Goal: Task Accomplishment & Management: Manage account settings

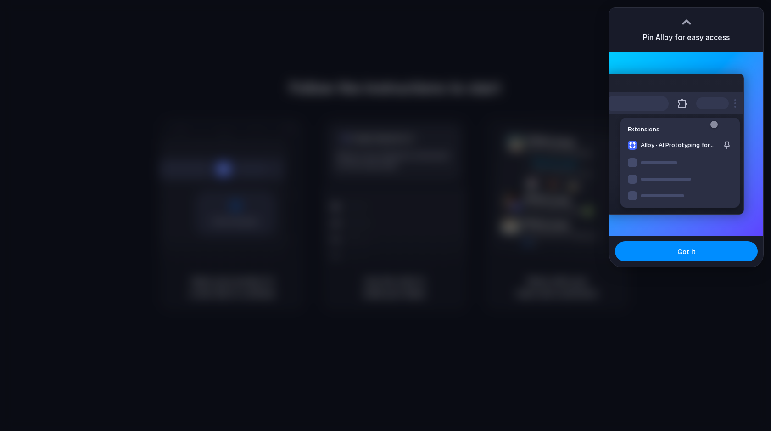
drag, startPoint x: 676, startPoint y: 253, endPoint x: 643, endPoint y: 159, distance: 100.0
click at [676, 253] on button "Got it" at bounding box center [686, 251] width 143 height 20
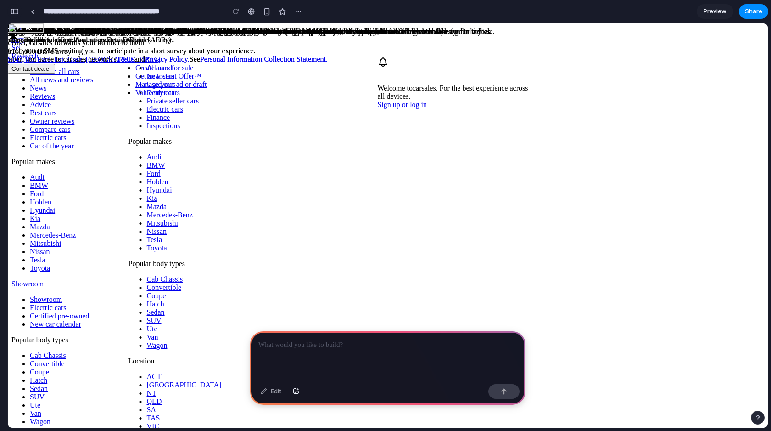
click at [17, 10] on div "button" at bounding box center [15, 11] width 8 height 6
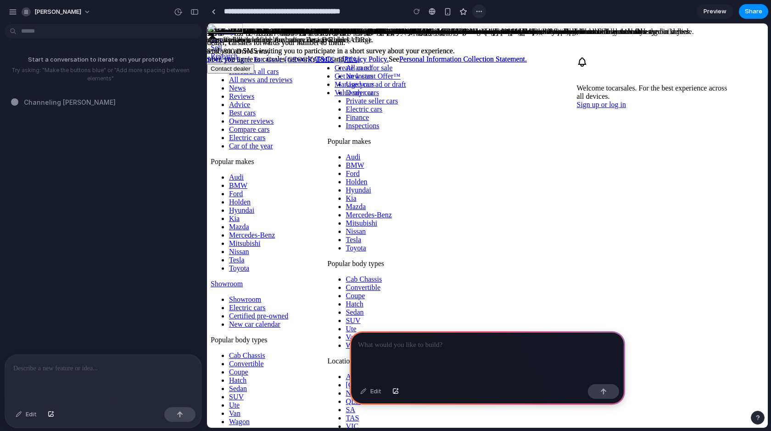
click at [476, 12] on div "button" at bounding box center [479, 11] width 7 height 7
click at [486, 49] on div "Delete" at bounding box center [492, 46] width 29 height 9
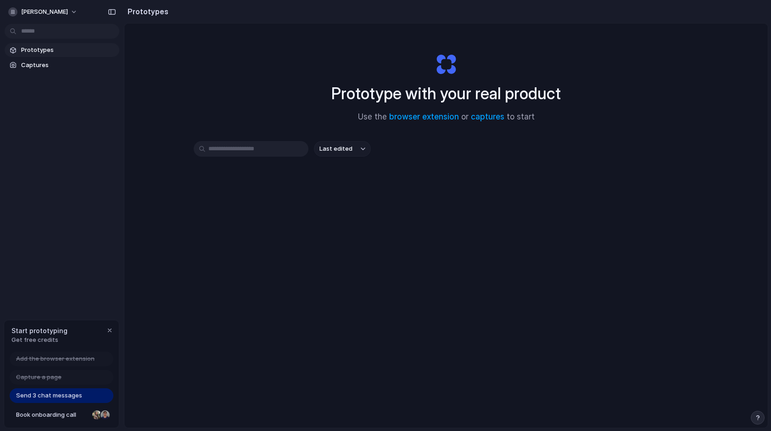
click at [386, 215] on div at bounding box center [386, 215] width 0 height 0
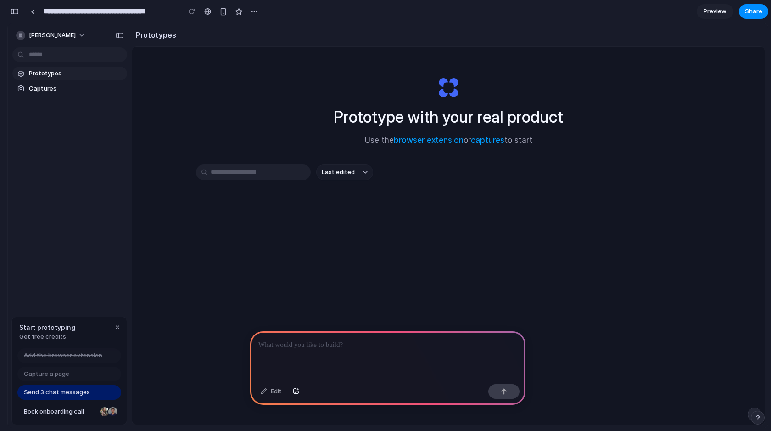
click at [350, 176] on span "Last edited" at bounding box center [338, 172] width 33 height 9
click at [272, 168] on input "text" at bounding box center [253, 172] width 115 height 16
click at [69, 392] on span "Send 3 chat messages" at bounding box center [57, 391] width 66 height 9
click at [13, 12] on div "button" at bounding box center [15, 11] width 8 height 6
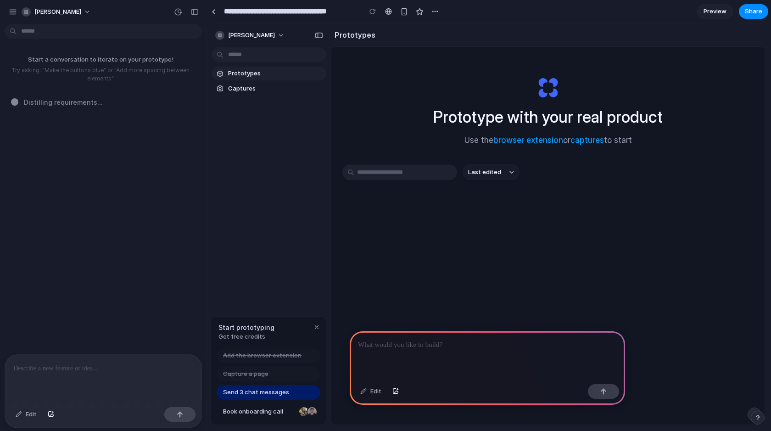
click at [418, 367] on div at bounding box center [487, 355] width 275 height 49
click at [603, 393] on div "button" at bounding box center [603, 391] width 6 height 6
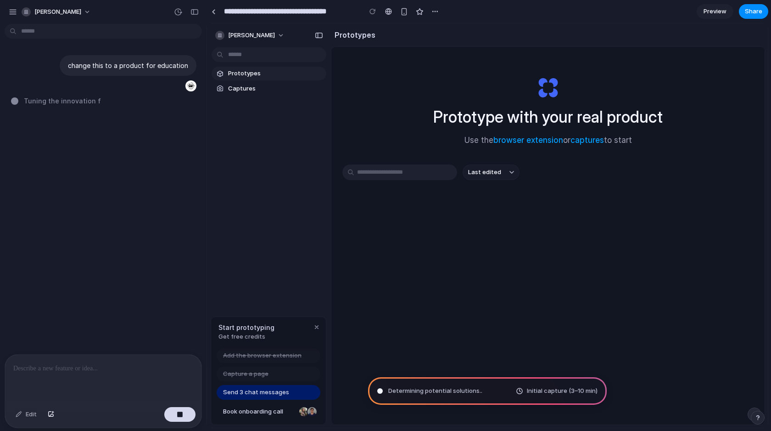
type input "**********"
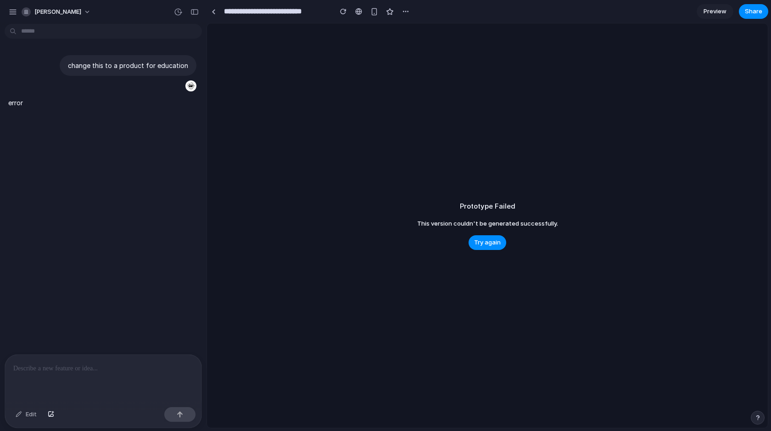
click at [170, 175] on div "change this to a product for education error" at bounding box center [100, 191] width 201 height 326
